Goal: Information Seeking & Learning: Learn about a topic

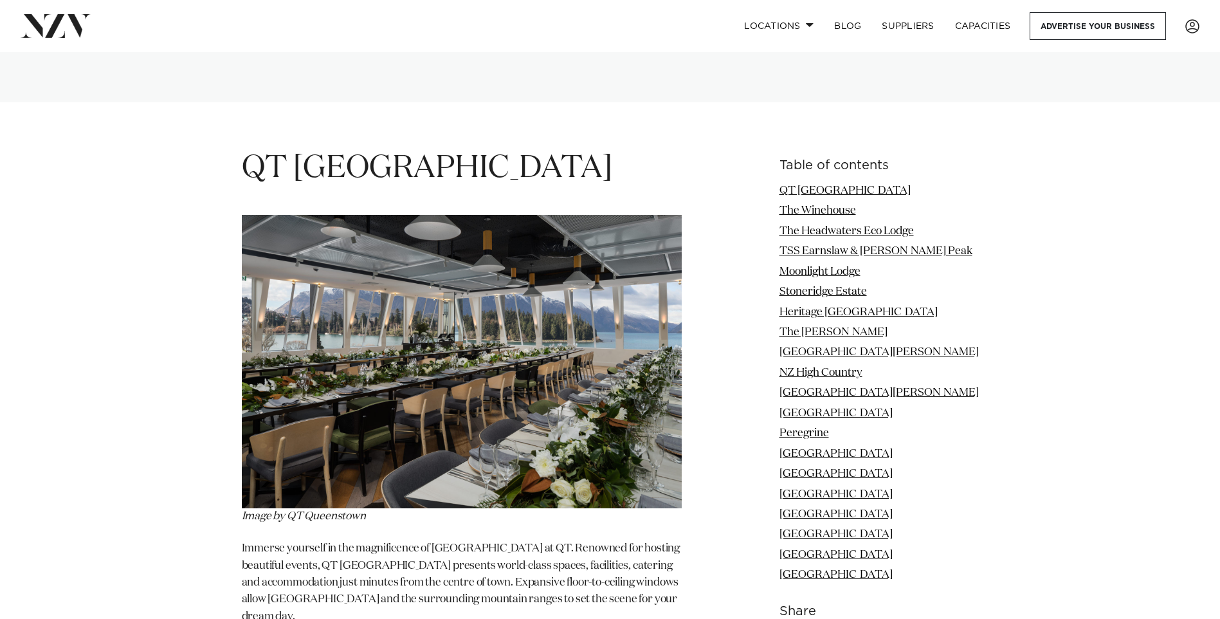
scroll to position [1562, 0]
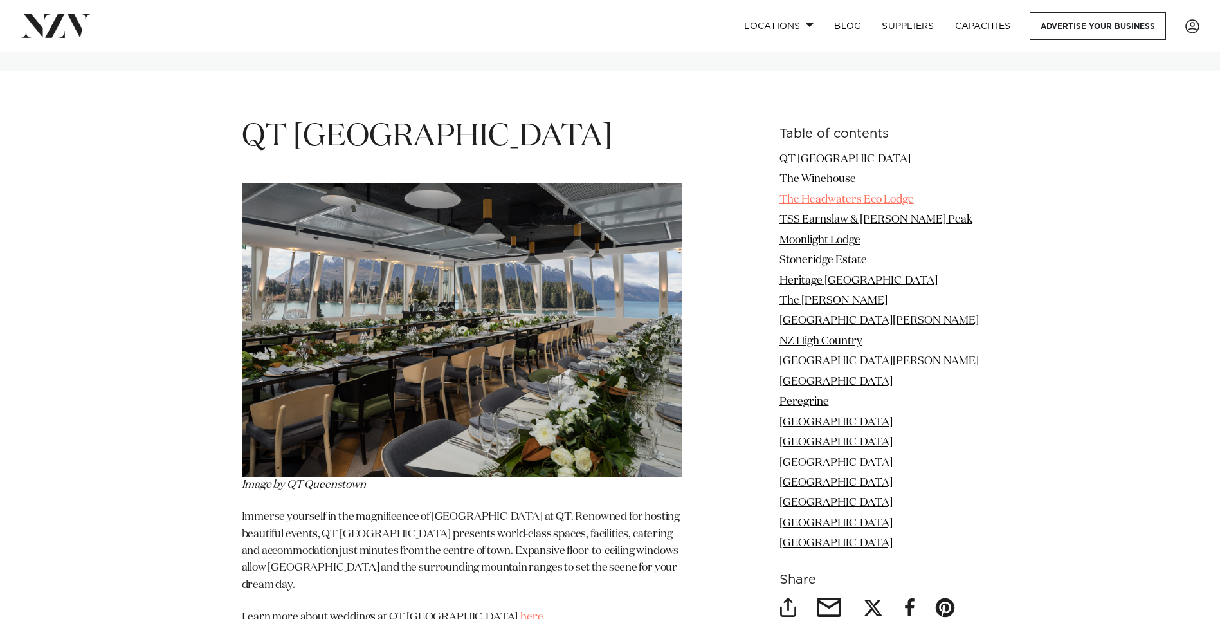
click at [880, 194] on link "The Headwaters Eco Lodge" at bounding box center [847, 199] width 134 height 11
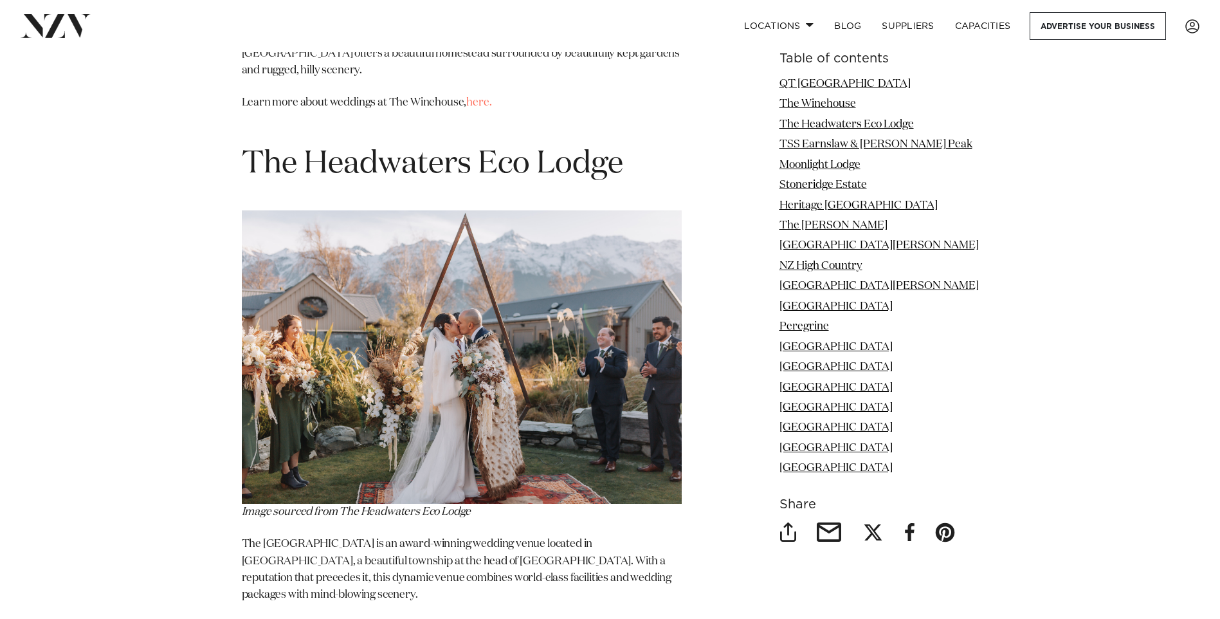
scroll to position [2602, 0]
click at [844, 347] on link "[GEOGRAPHIC_DATA]" at bounding box center [836, 347] width 113 height 11
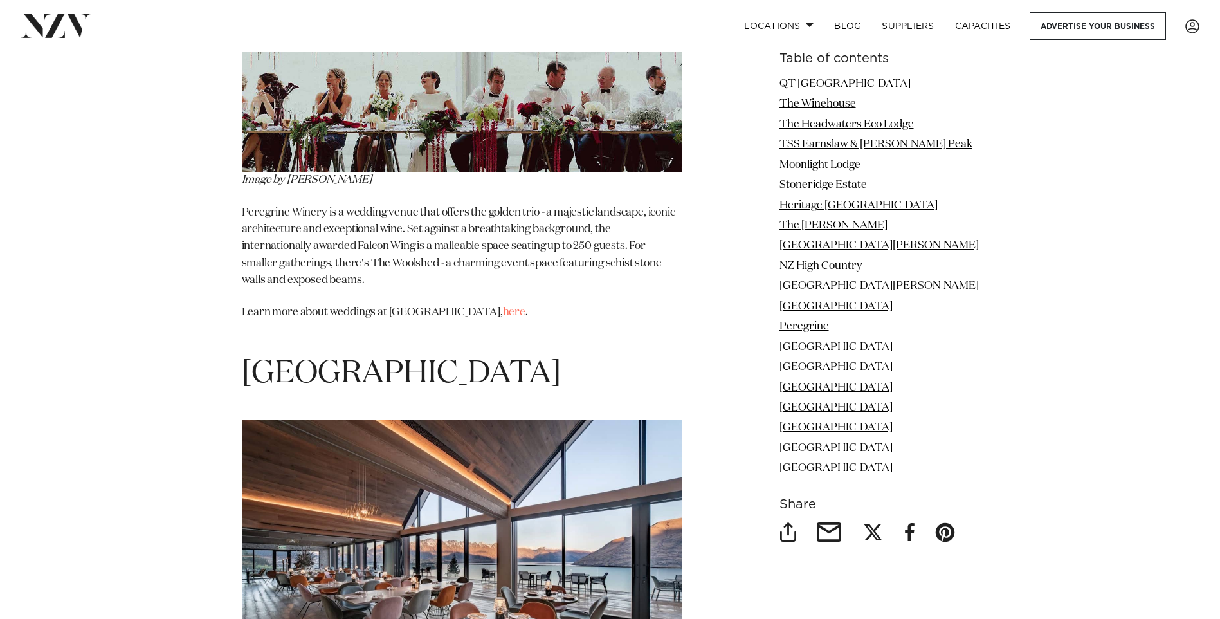
scroll to position [8530, 0]
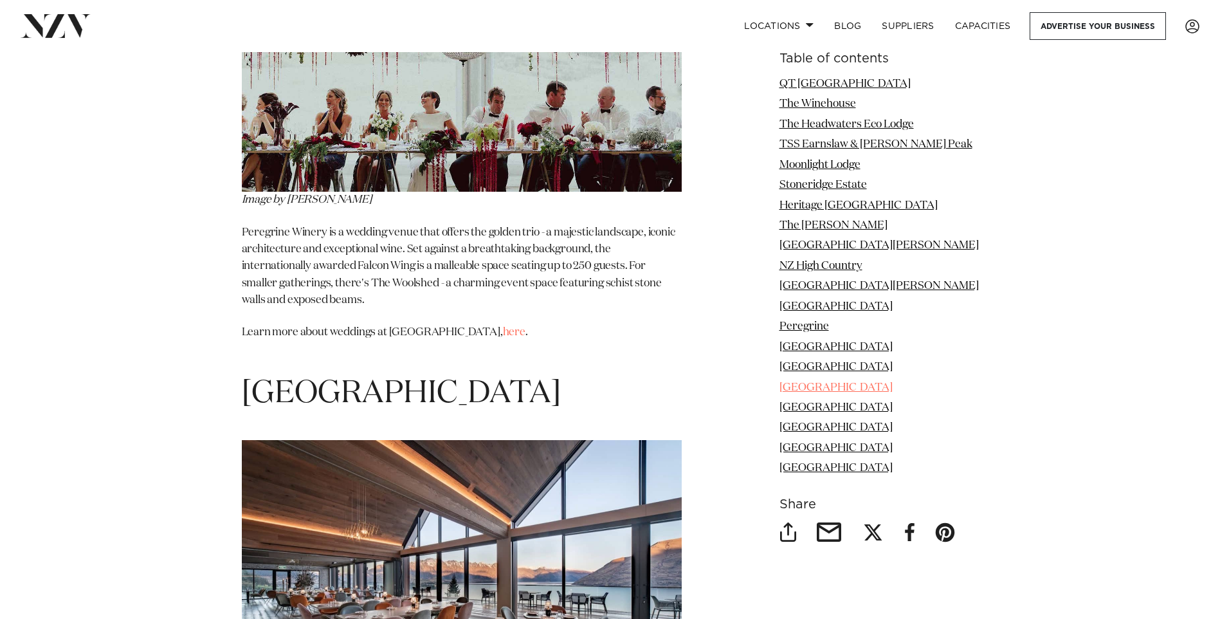
click at [820, 392] on link "[GEOGRAPHIC_DATA]" at bounding box center [836, 387] width 113 height 11
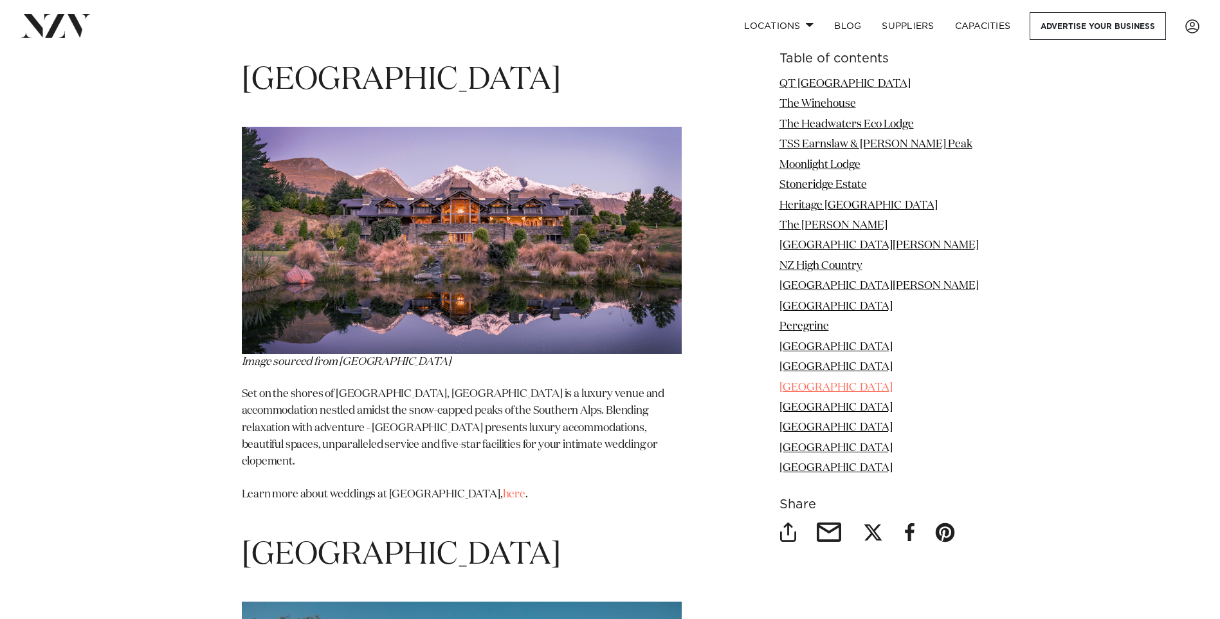
scroll to position [9549, 0]
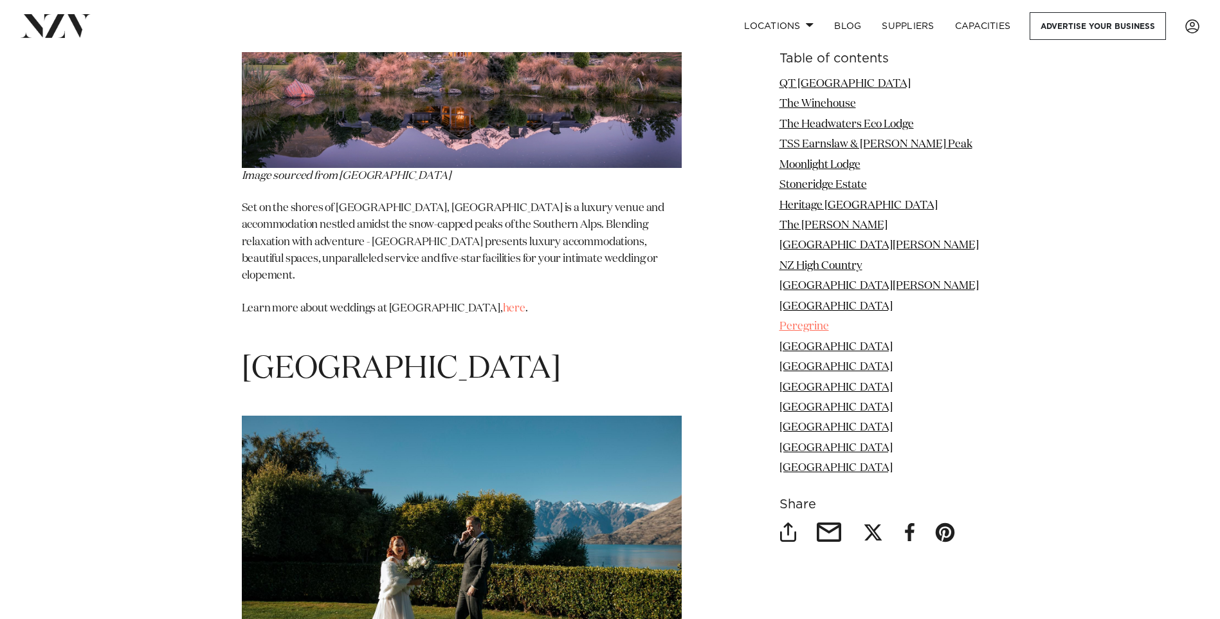
click at [821, 322] on link "Peregrine" at bounding box center [805, 326] width 50 height 11
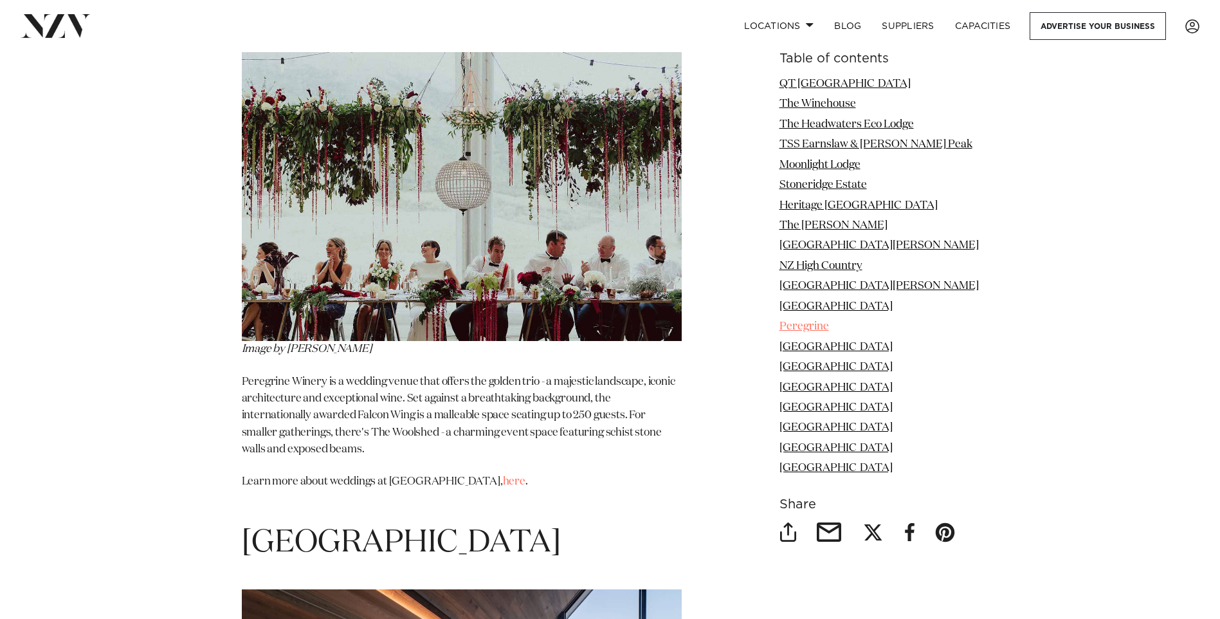
scroll to position [8030, 0]
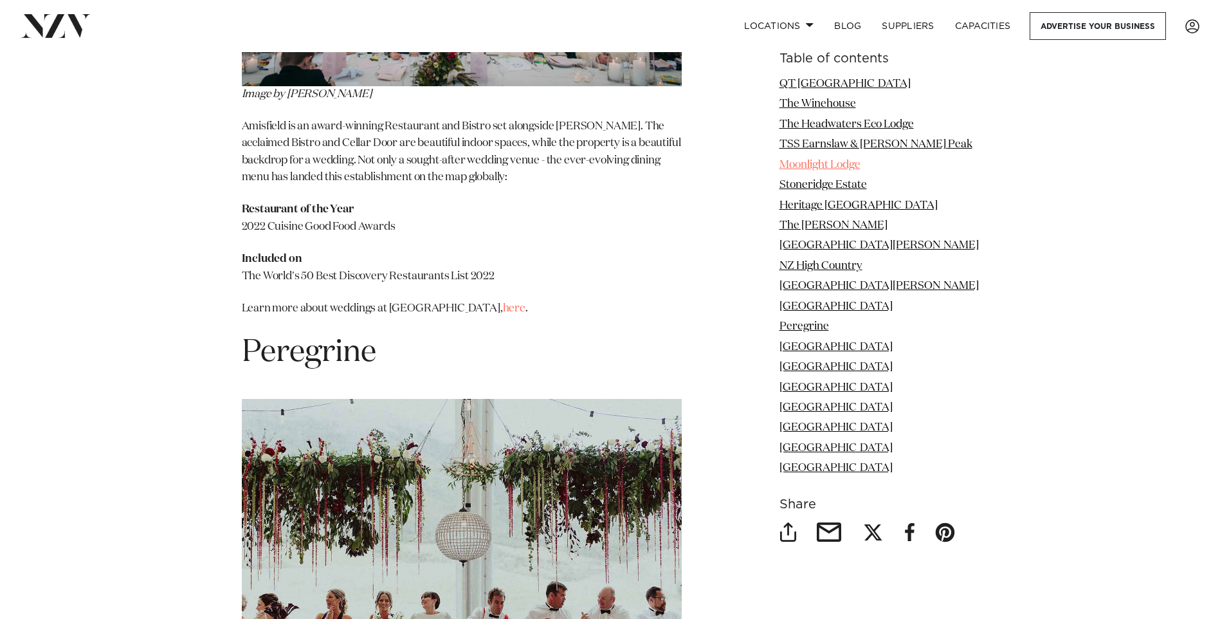
click at [844, 164] on link "Moonlight Lodge" at bounding box center [820, 165] width 81 height 11
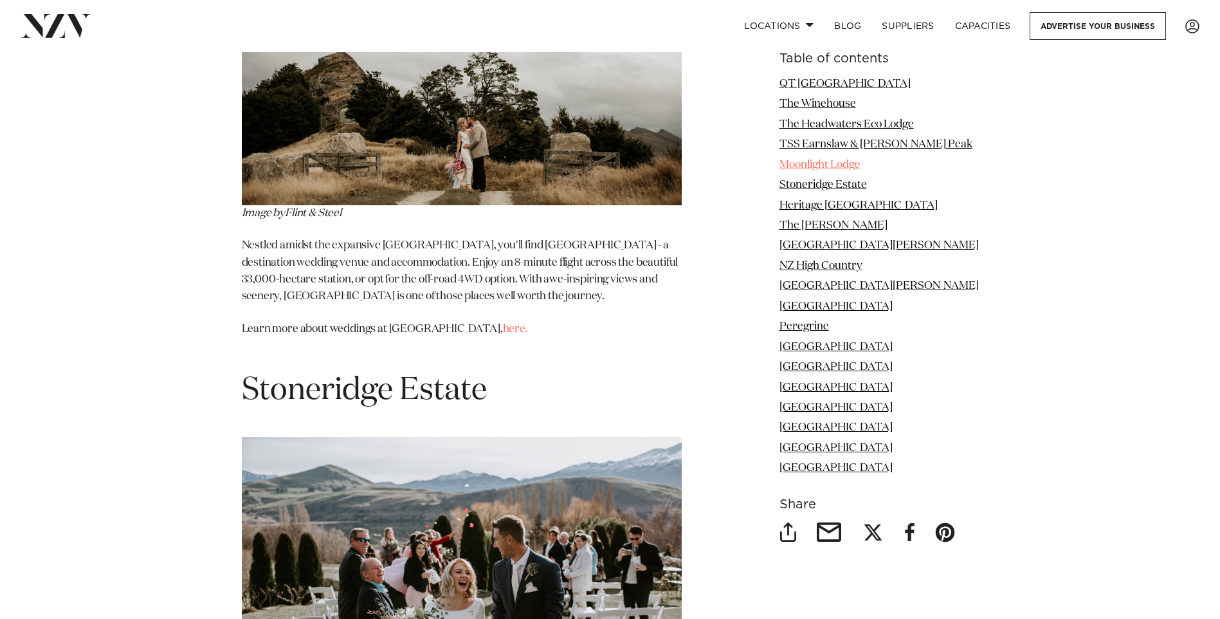
scroll to position [3746, 0]
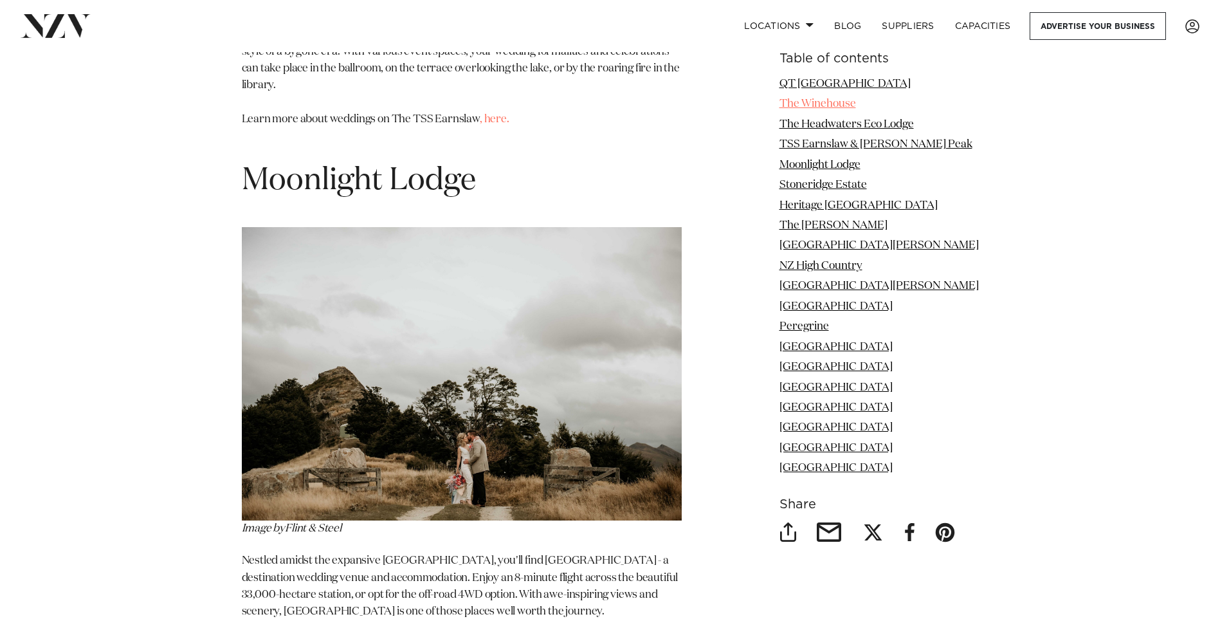
click at [838, 100] on link "The Winehouse" at bounding box center [818, 103] width 77 height 11
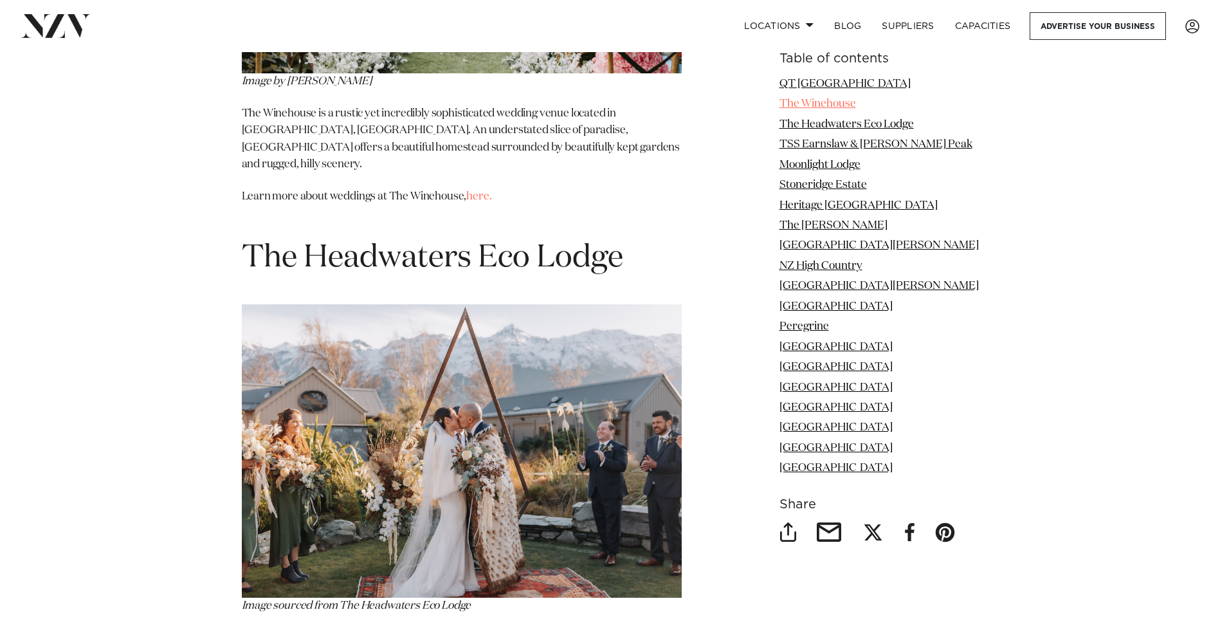
scroll to position [2134, 0]
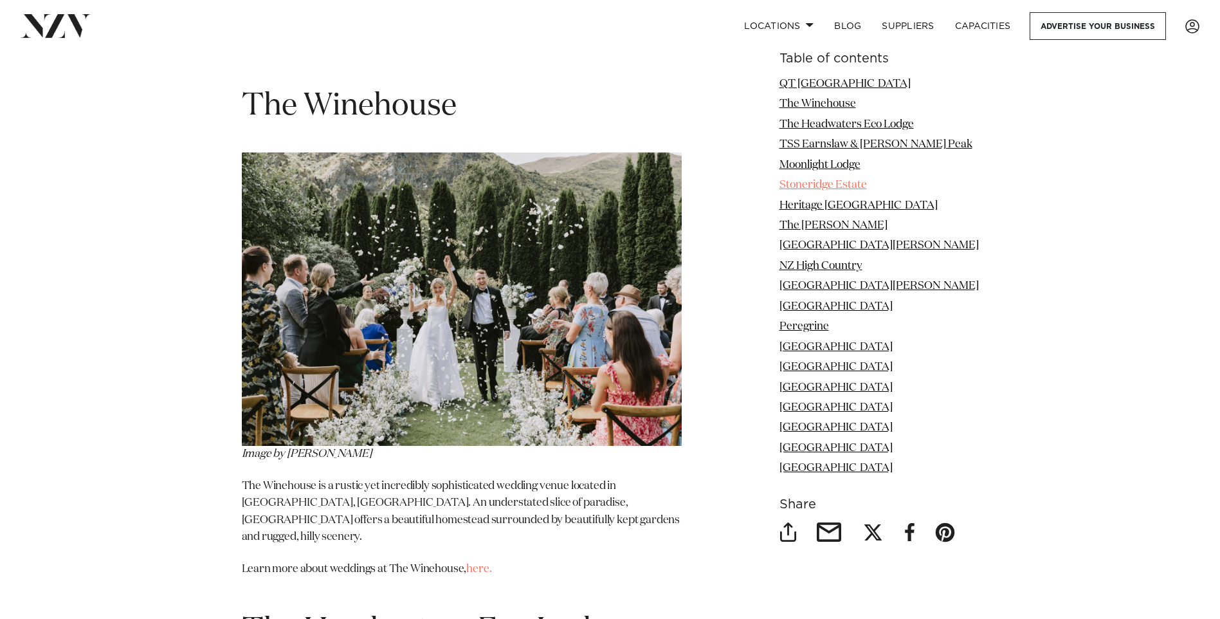
click at [837, 184] on link "Stoneridge Estate" at bounding box center [823, 184] width 87 height 11
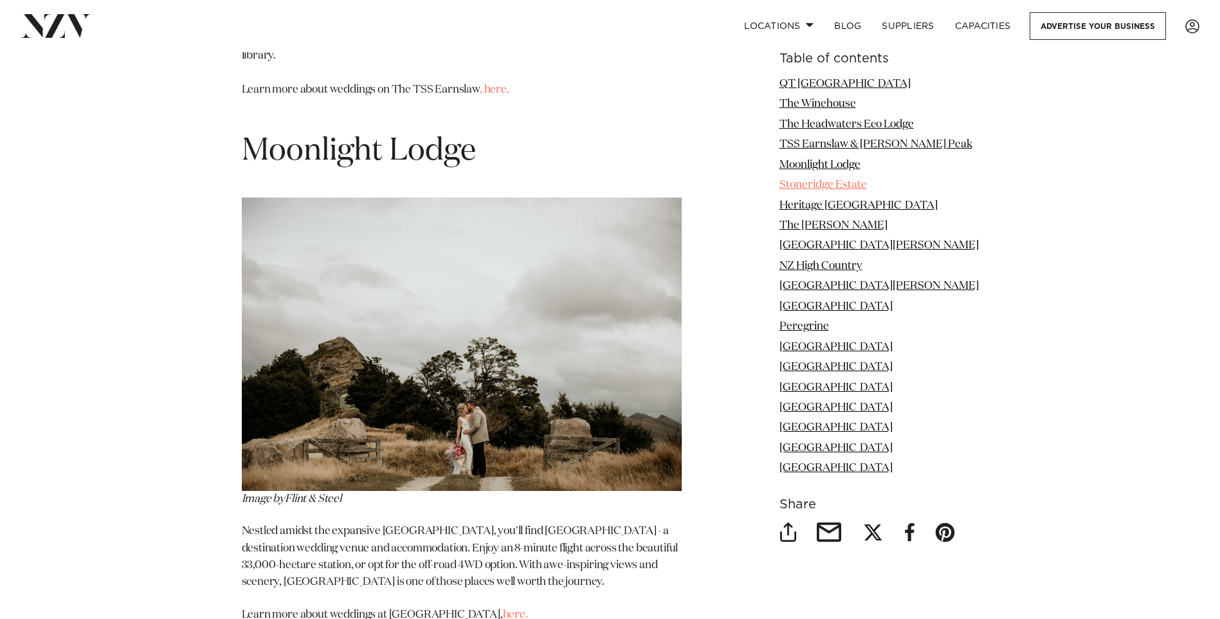
scroll to position [4271, 0]
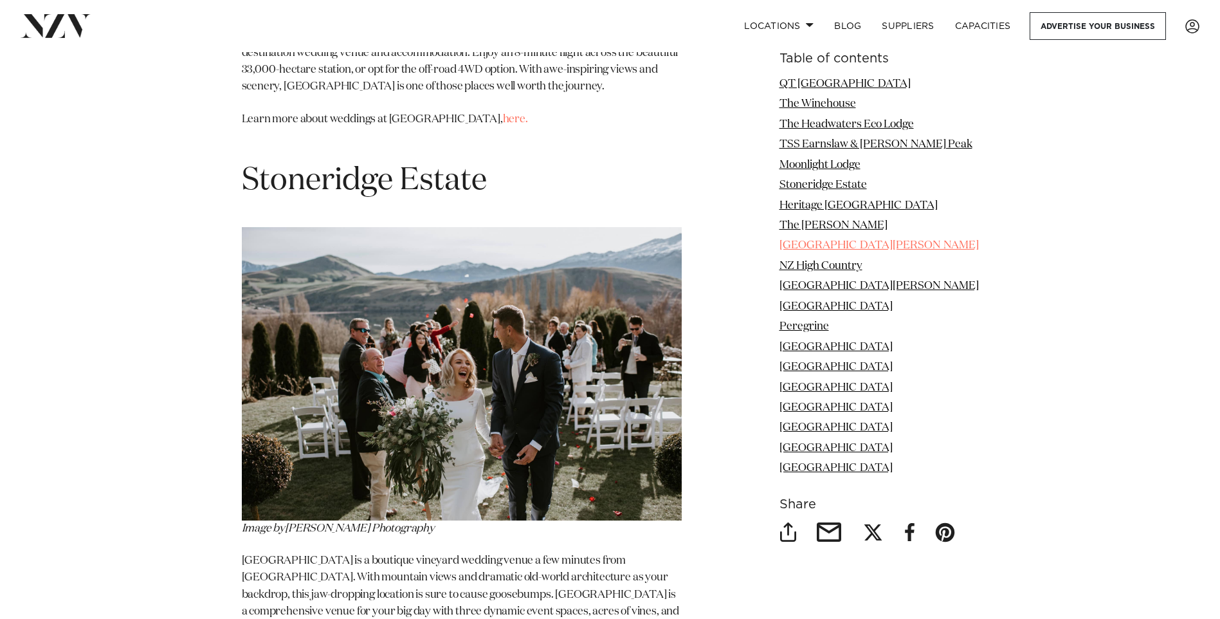
click at [828, 243] on link "[GEOGRAPHIC_DATA][PERSON_NAME]" at bounding box center [879, 246] width 199 height 11
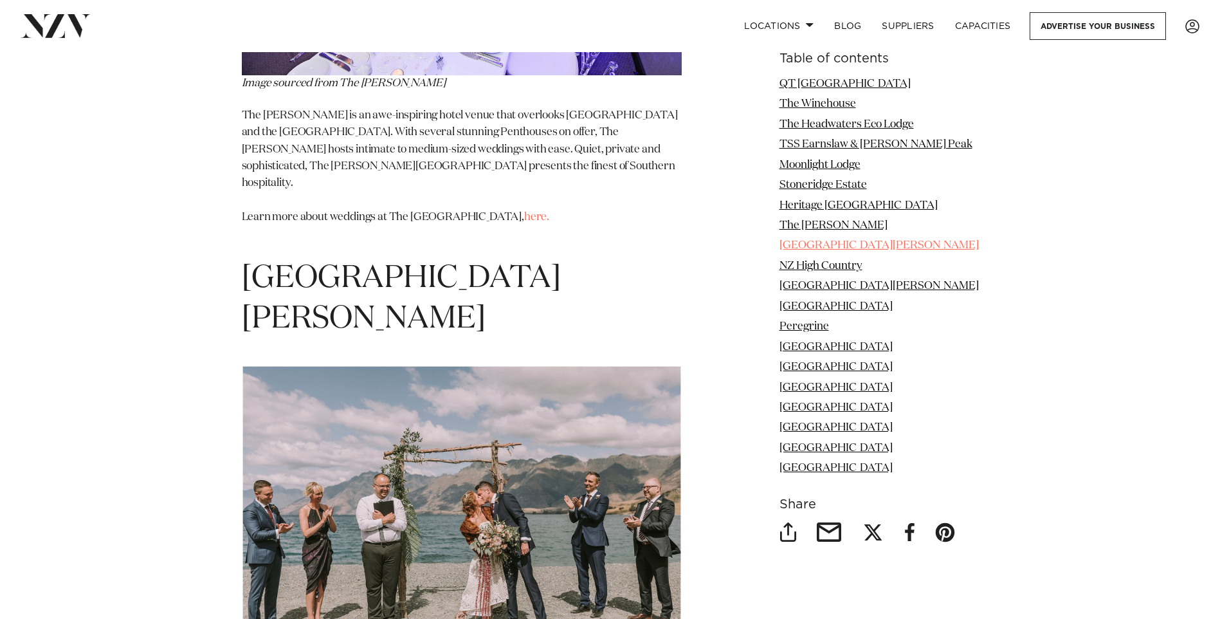
scroll to position [5863, 0]
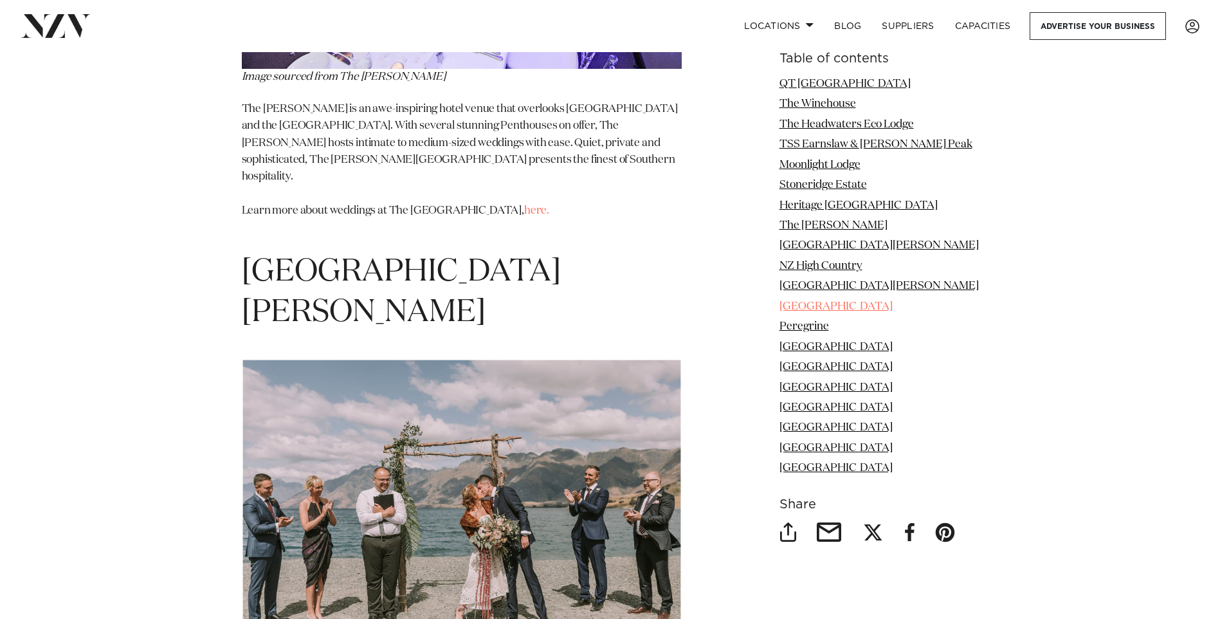
click at [816, 304] on link "[GEOGRAPHIC_DATA]" at bounding box center [836, 306] width 113 height 11
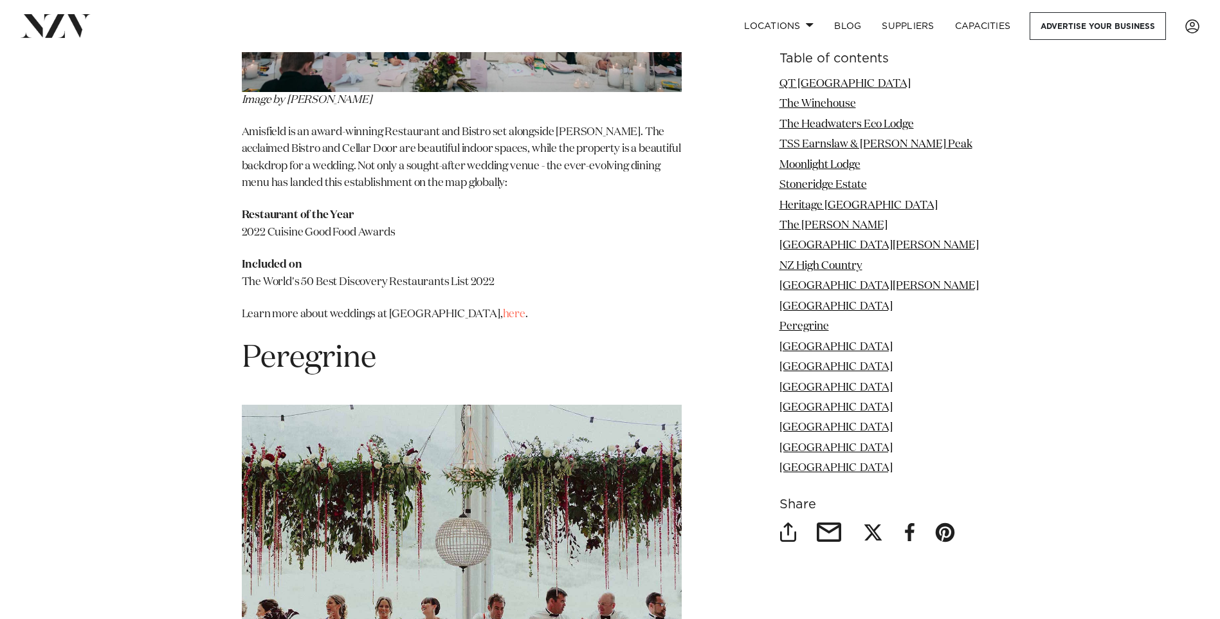
scroll to position [8033, 0]
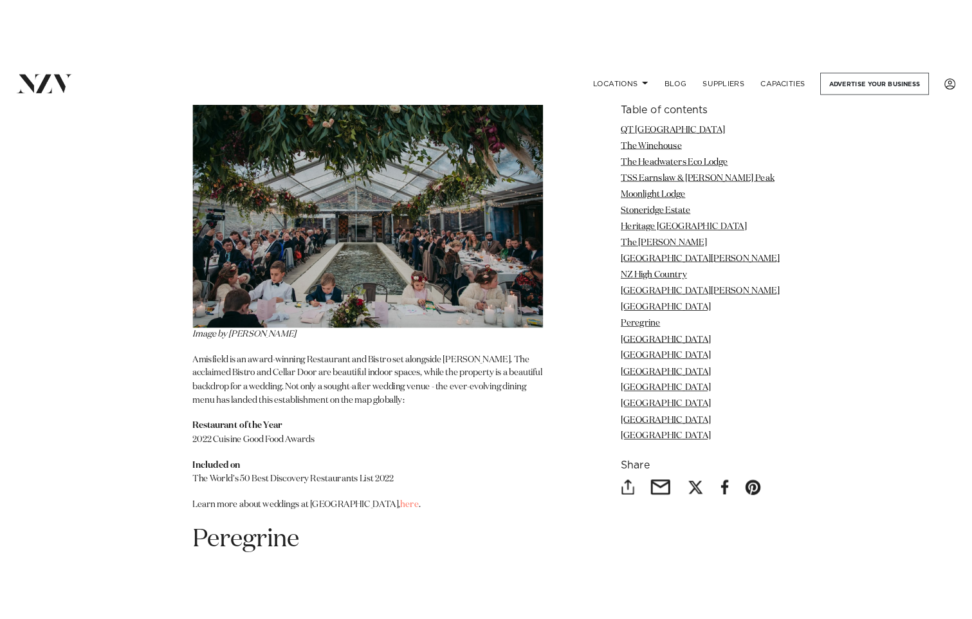
scroll to position [7760, 0]
